Goal: Information Seeking & Learning: Learn about a topic

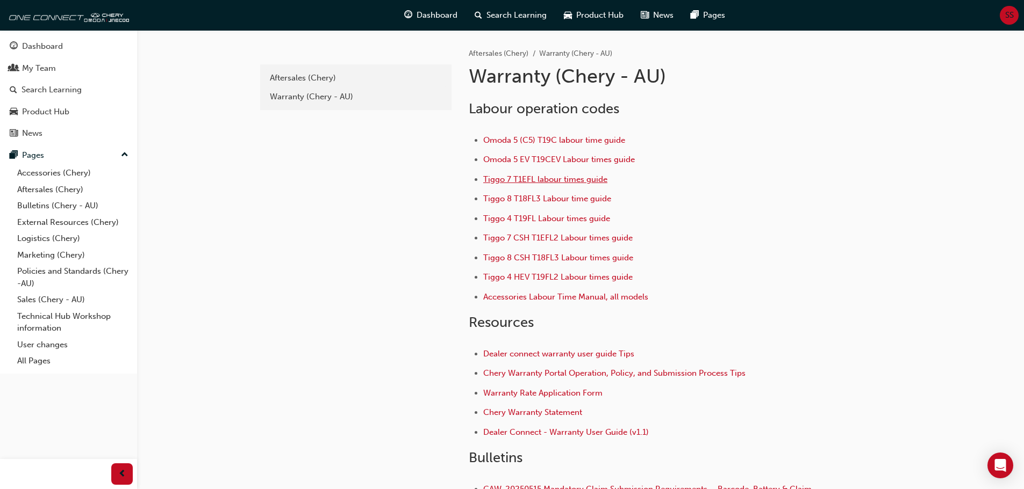
click at [501, 181] on span "Tiggo 7 T1EFL labour times guide" at bounding box center [545, 180] width 124 height 10
click at [542, 183] on span "Tiggo 7 T1EFL labour times guide" at bounding box center [545, 180] width 124 height 10
click at [527, 243] on span "Tiggo 7 CSH T1EFL2 Labour times guide" at bounding box center [557, 238] width 149 height 10
click at [510, 181] on span "Tiggo 7 T1EFL labour times guide" at bounding box center [545, 180] width 124 height 10
